Goal: Task Accomplishment & Management: Complete application form

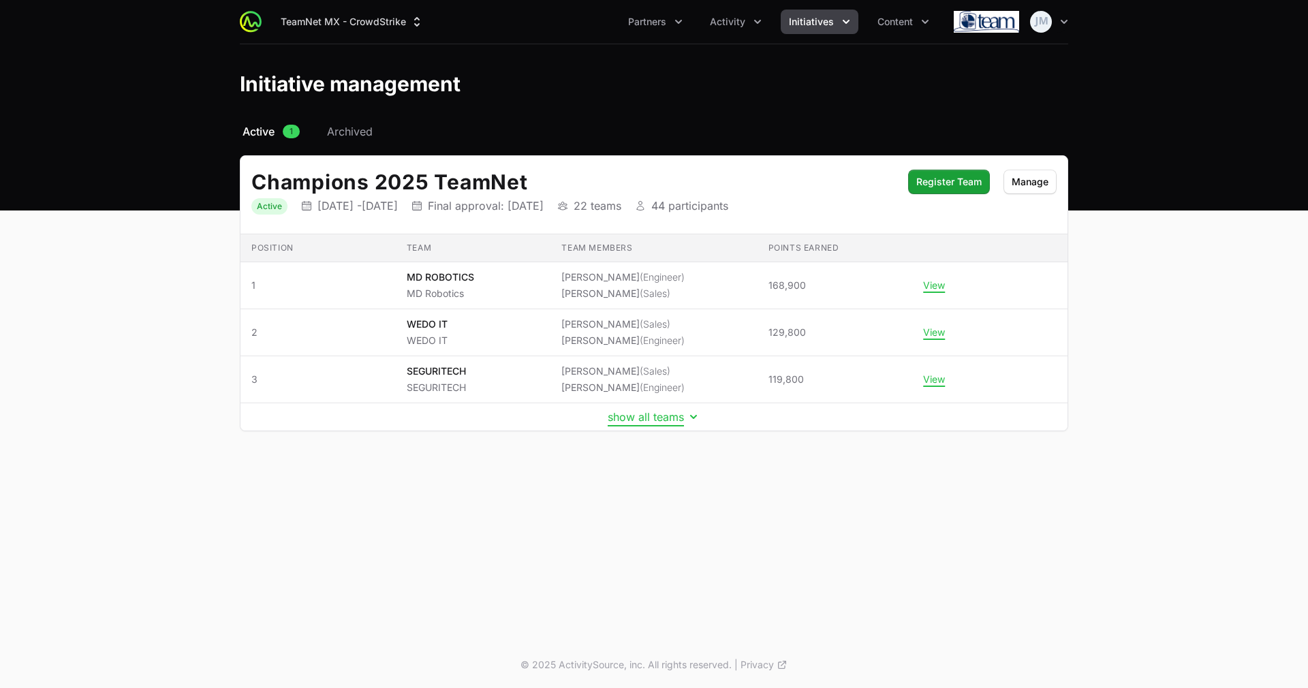
click at [618, 415] on button "show all teams" at bounding box center [654, 417] width 93 height 14
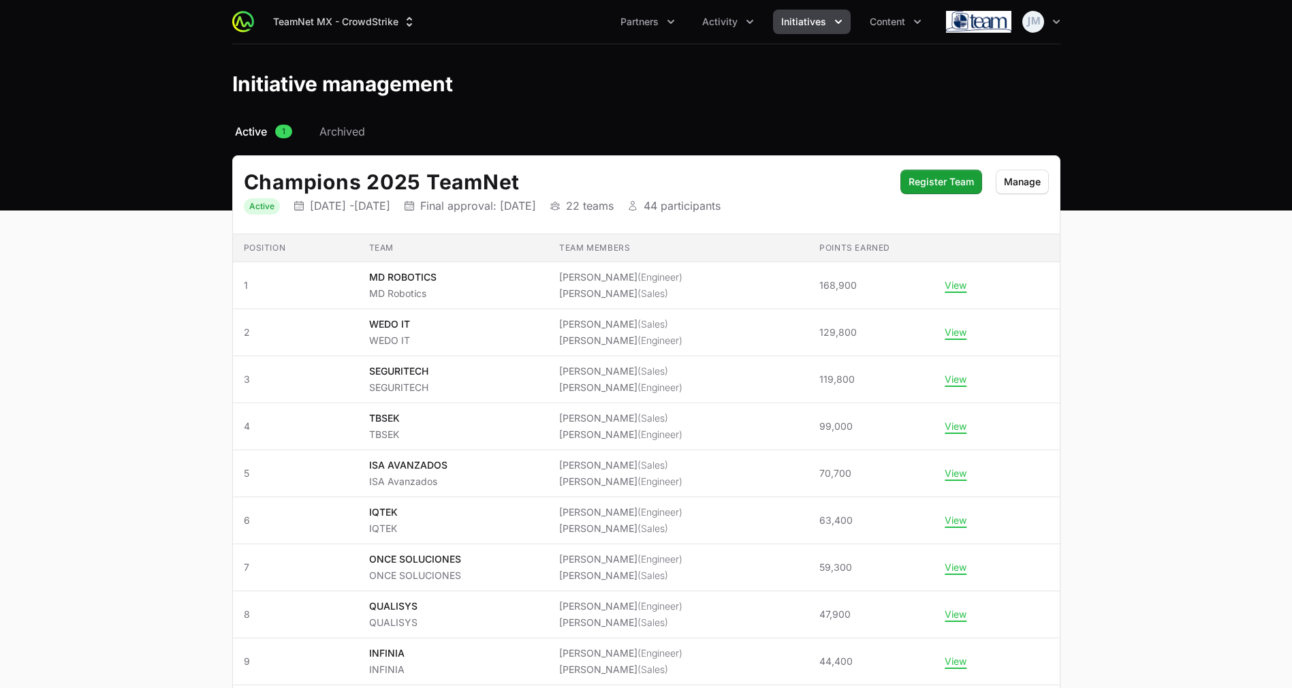
click at [618, 415] on li "[PERSON_NAME] (Sales)" at bounding box center [620, 419] width 123 height 14
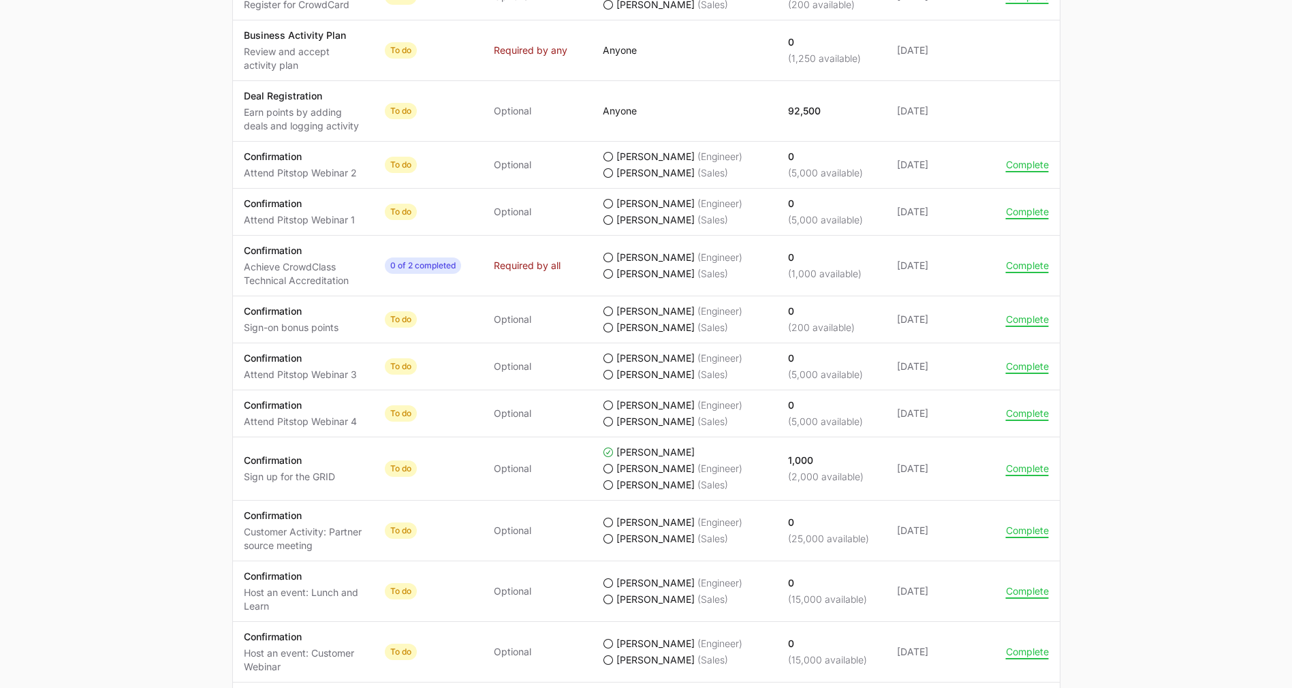
scroll to position [794, 0]
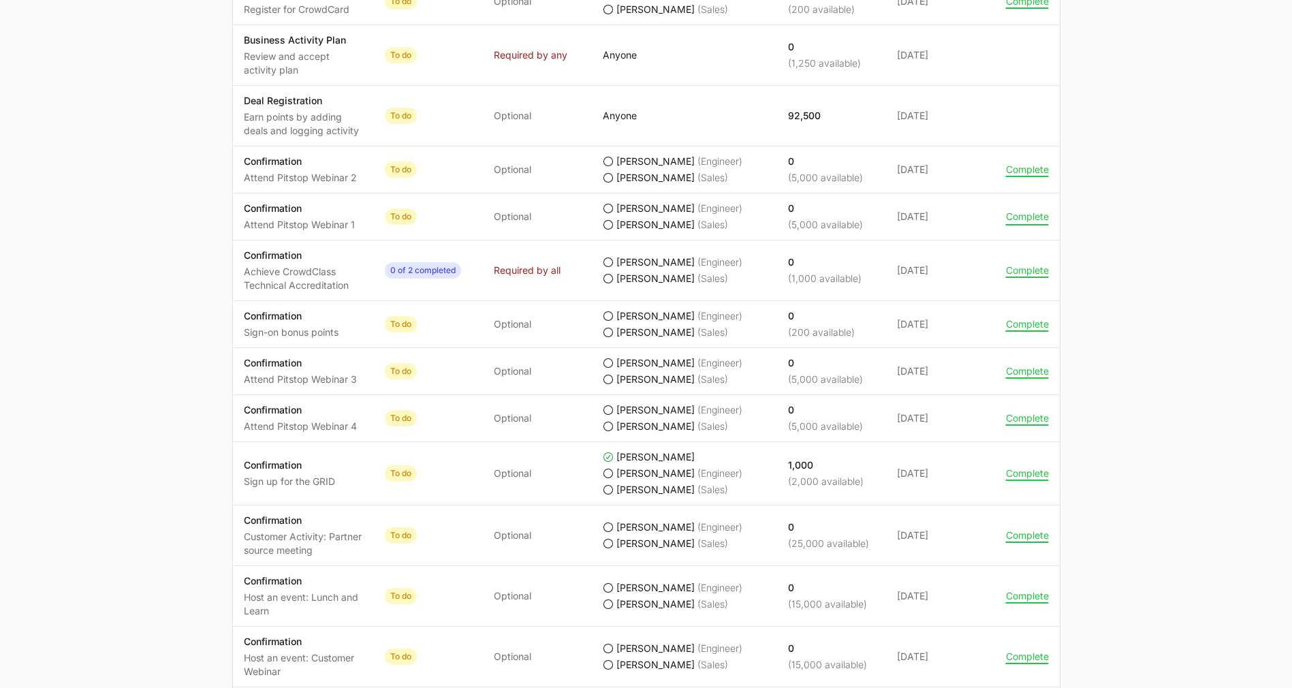
click at [1014, 217] on button "Complete" at bounding box center [1027, 217] width 43 height 12
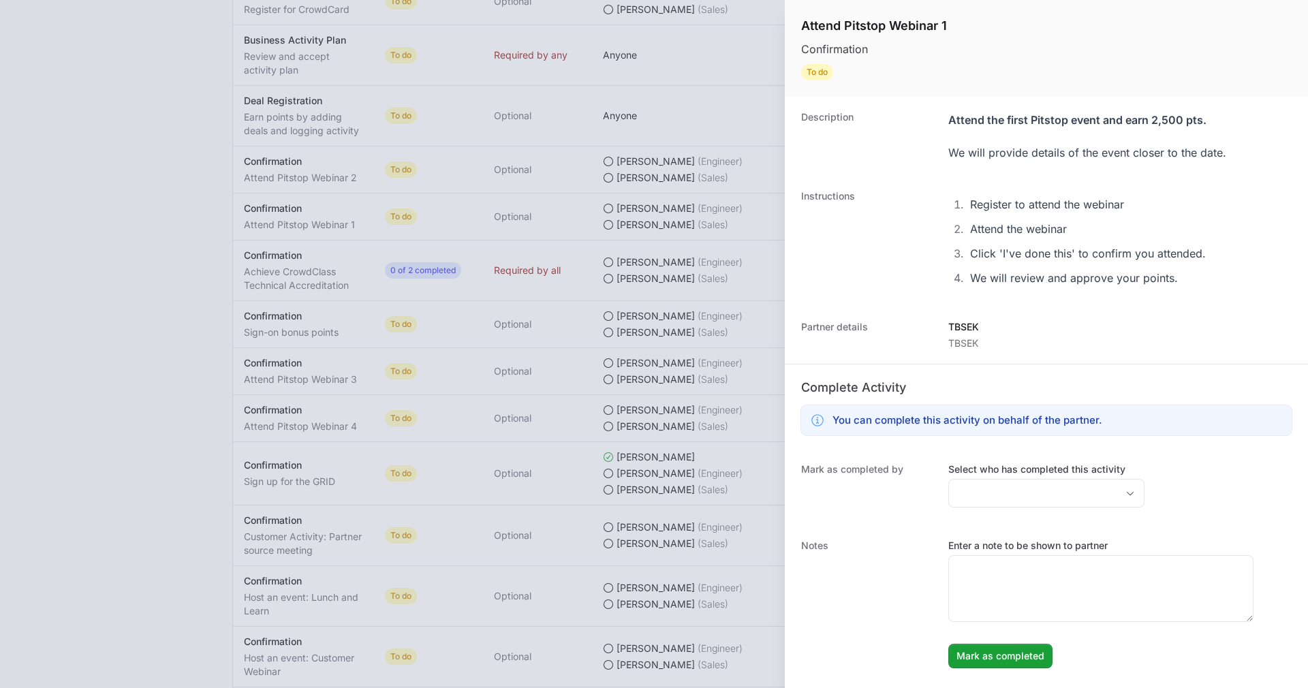
click at [989, 509] on dd "Select who has completed this activity" at bounding box center [1046, 487] width 196 height 49
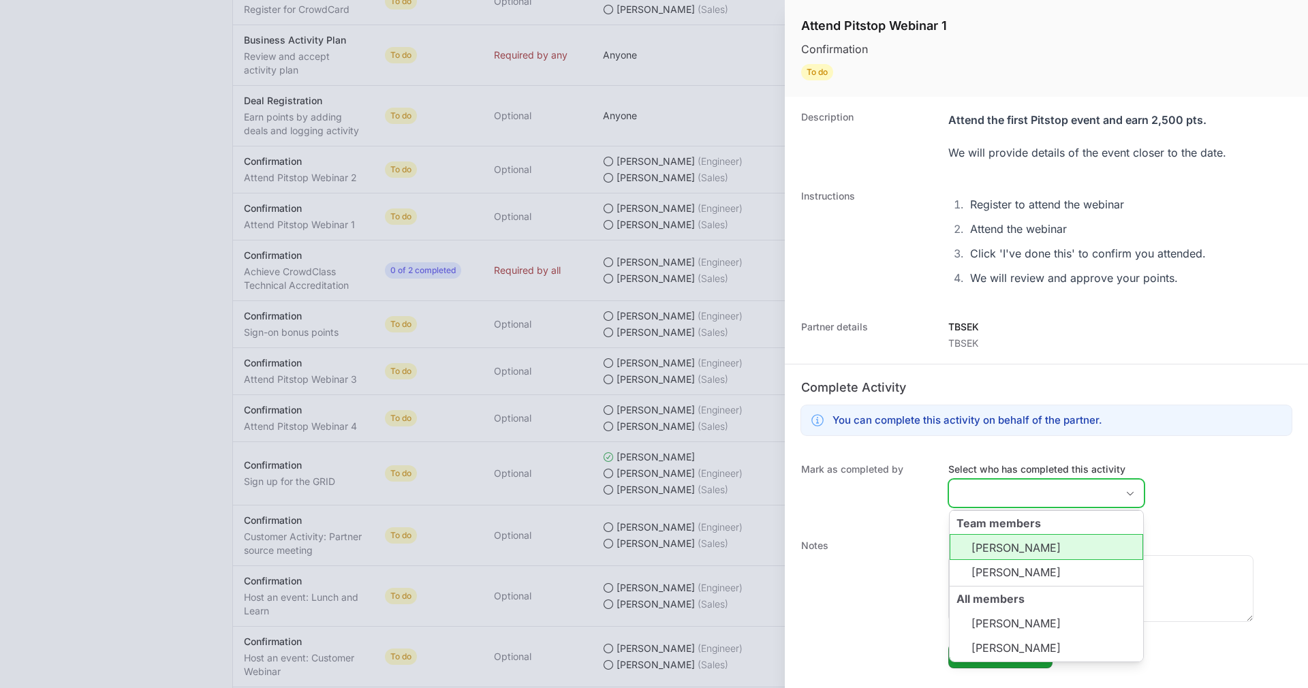
click at [991, 492] on input "Select who has completed this activity" at bounding box center [1033, 493] width 168 height 27
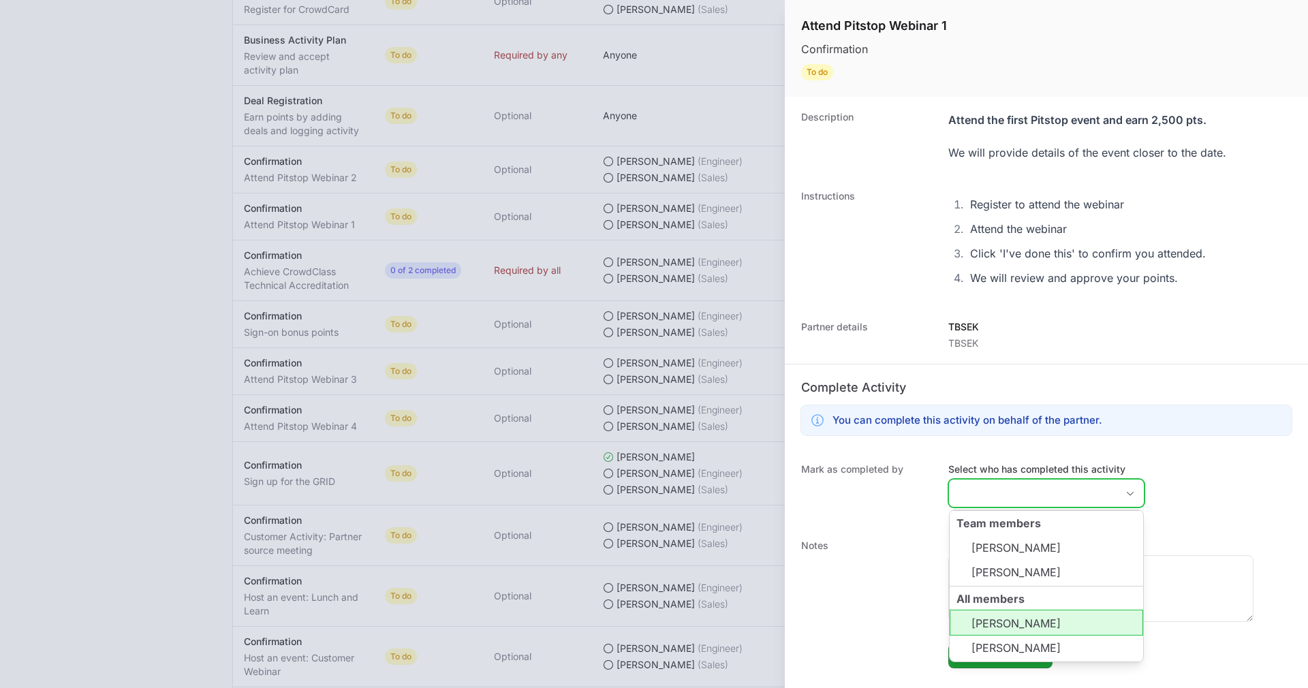
click at [1004, 617] on li "[PERSON_NAME]" at bounding box center [1046, 623] width 193 height 26
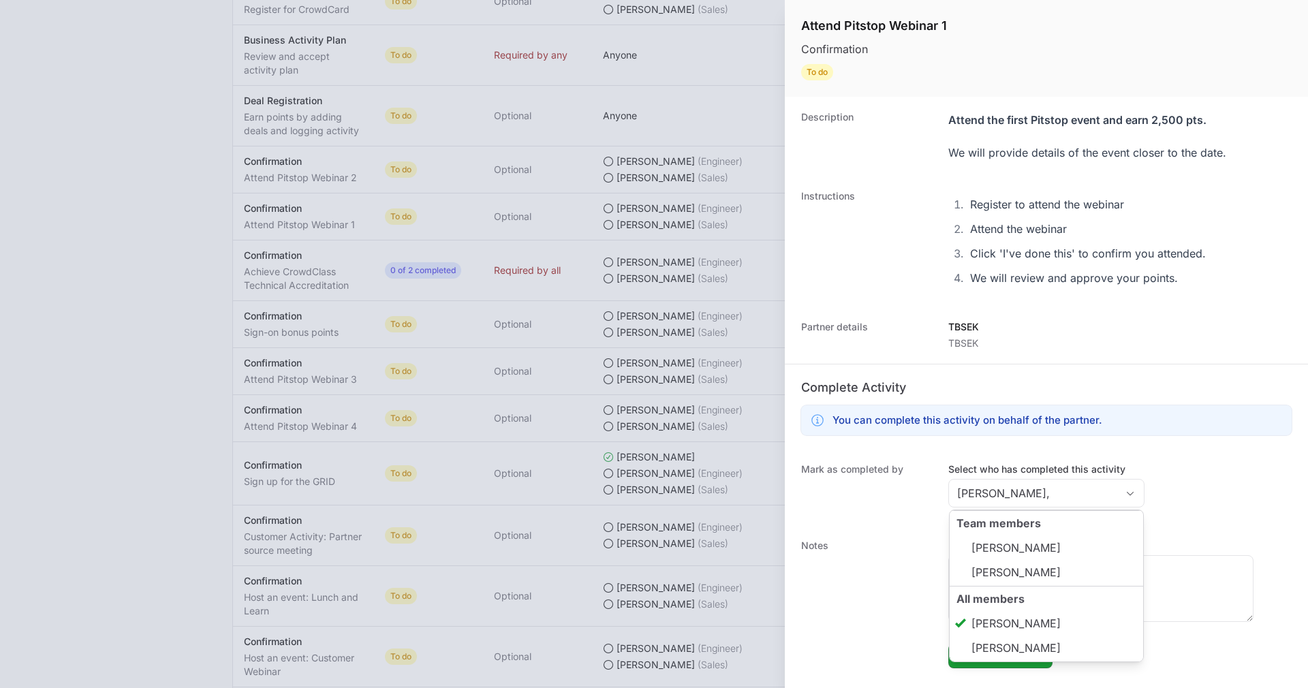
type input "[PERSON_NAME]"
click at [1141, 452] on div "Mark as completed by Select who has completed this activity [PERSON_NAME] Team …" at bounding box center [1046, 487] width 523 height 76
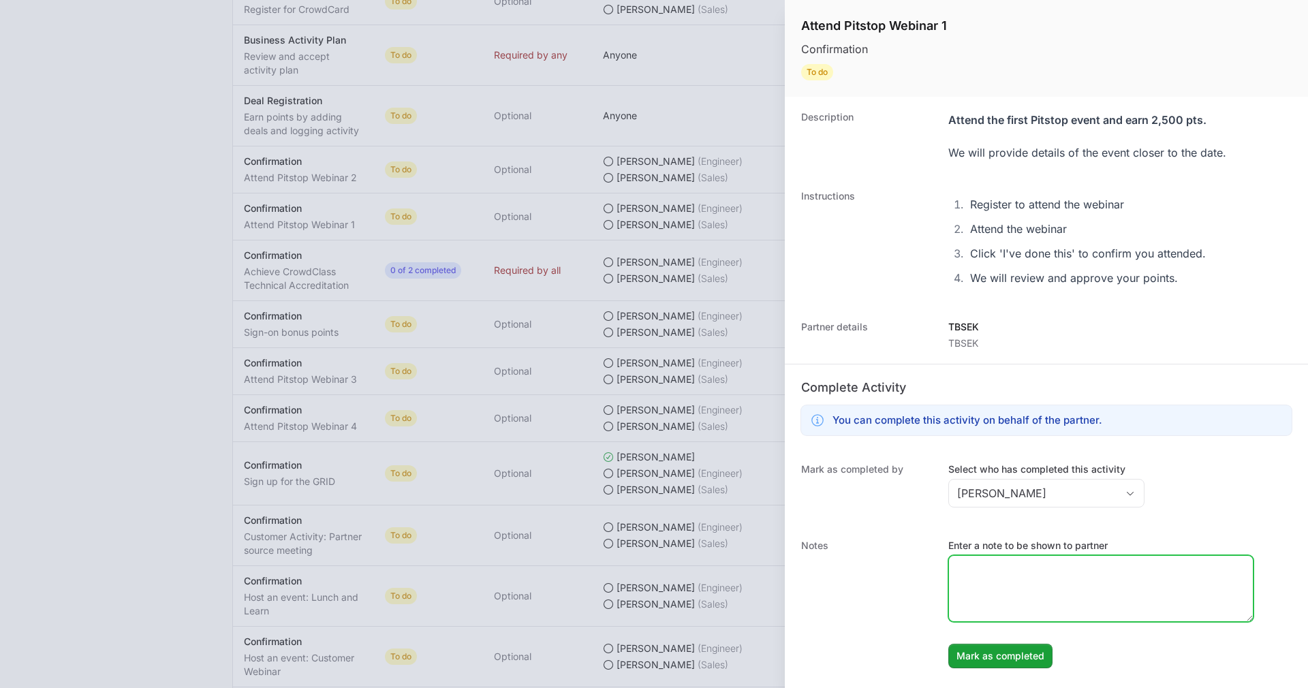
click at [1034, 598] on textarea "Enter a note to be shown to partner" at bounding box center [1101, 588] width 304 height 65
type textarea "Joined Meeting and asked questions"
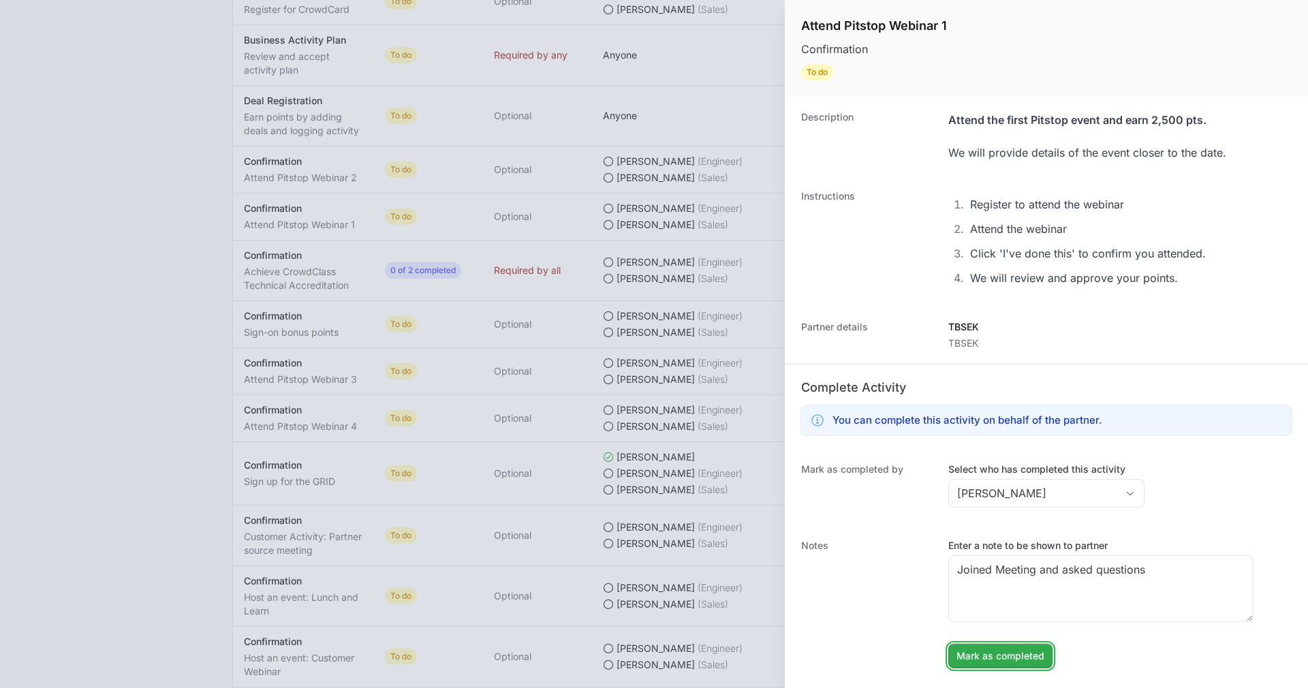
click at [1018, 648] on span "Mark as completed" at bounding box center [1001, 656] width 88 height 16
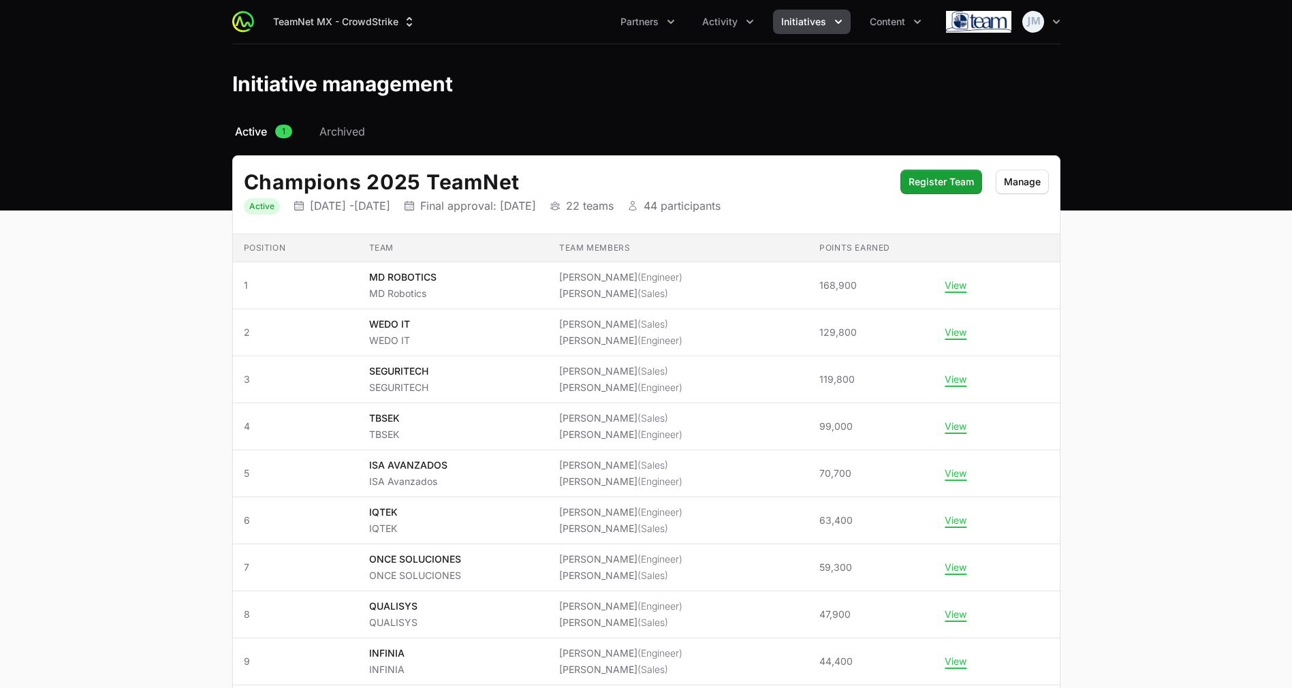
click at [505, 172] on h2 "Champions 2025 TeamNet" at bounding box center [565, 182] width 643 height 25
